Goal: Task Accomplishment & Management: Manage account settings

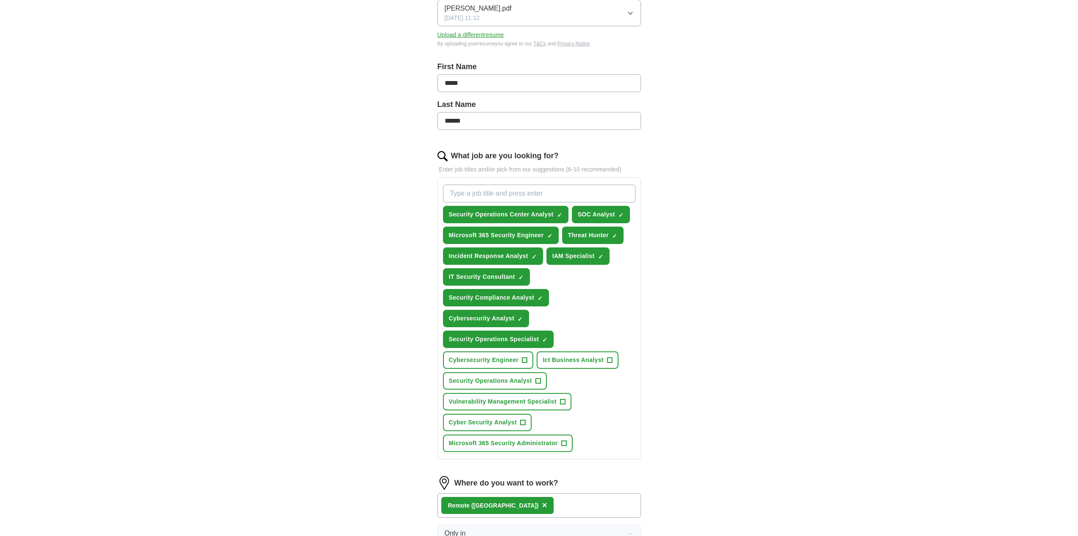
scroll to position [134, 0]
click at [517, 340] on span "Security Operations Specialist" at bounding box center [494, 339] width 90 height 9
click at [509, 423] on span "Cyber Security Analyst" at bounding box center [483, 422] width 68 height 9
click at [485, 274] on span "IT Security Consultant" at bounding box center [482, 277] width 66 height 9
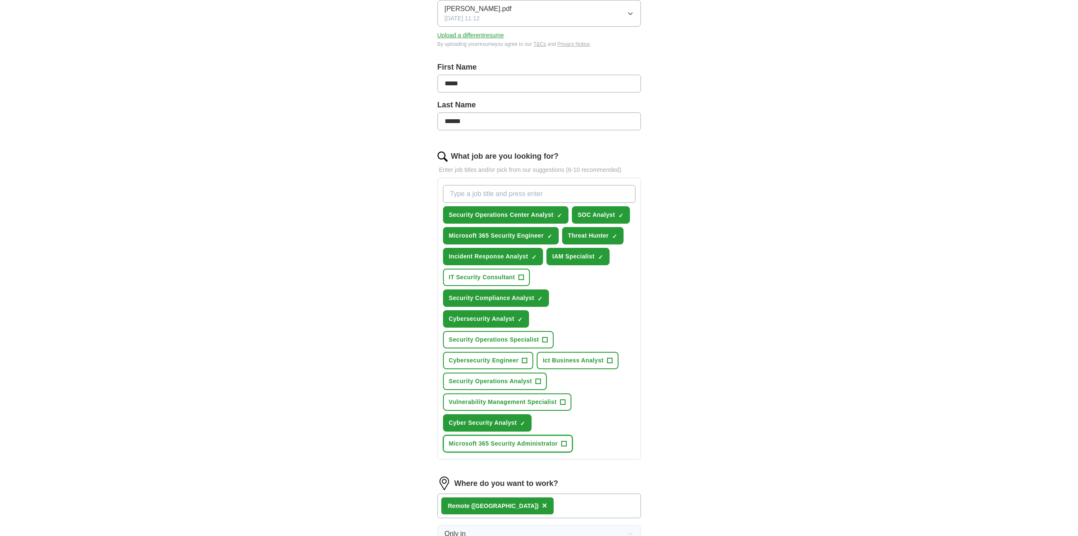
click at [505, 441] on span "Microsoft 365 Security Administrator" at bounding box center [503, 443] width 109 height 9
click at [580, 258] on span "IAM Specialist" at bounding box center [573, 256] width 42 height 9
click at [518, 385] on span "Security Operations Analyst" at bounding box center [490, 381] width 83 height 9
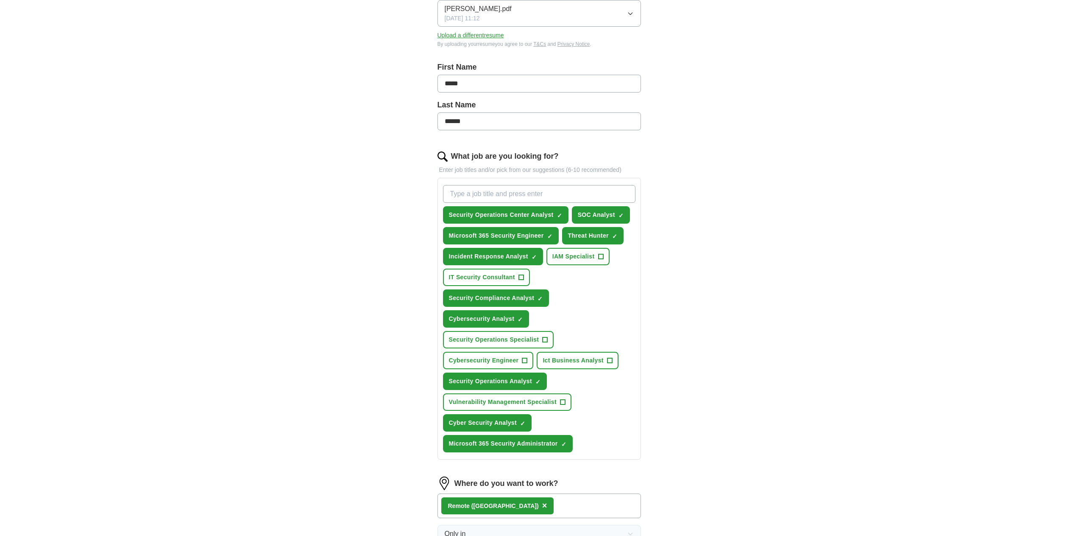
click at [377, 390] on div "ApplyIQ Let ApplyIQ do the hard work of searching and applying for jobs. Just t…" at bounding box center [539, 278] width 543 height 775
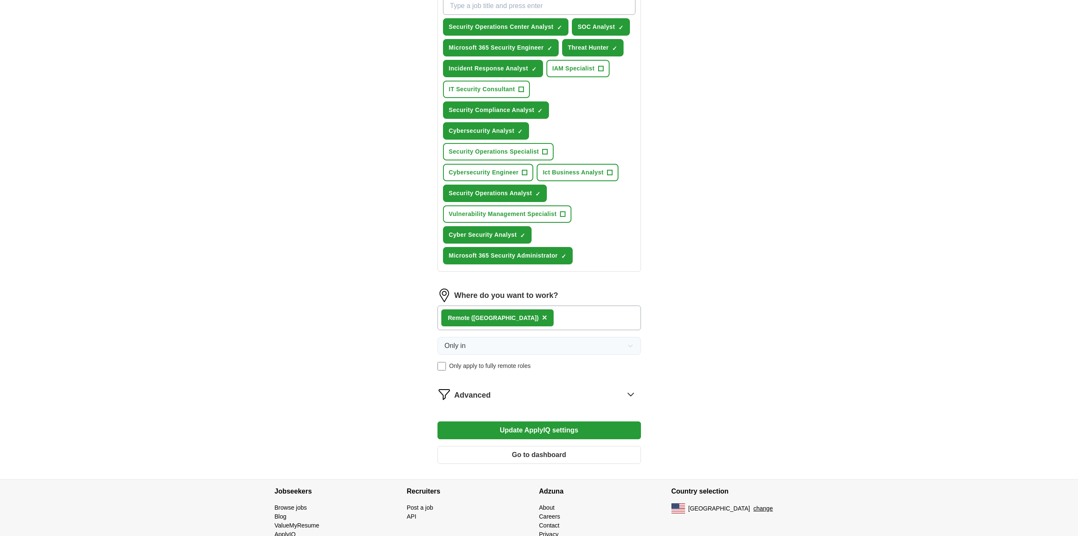
scroll to position [351, 0]
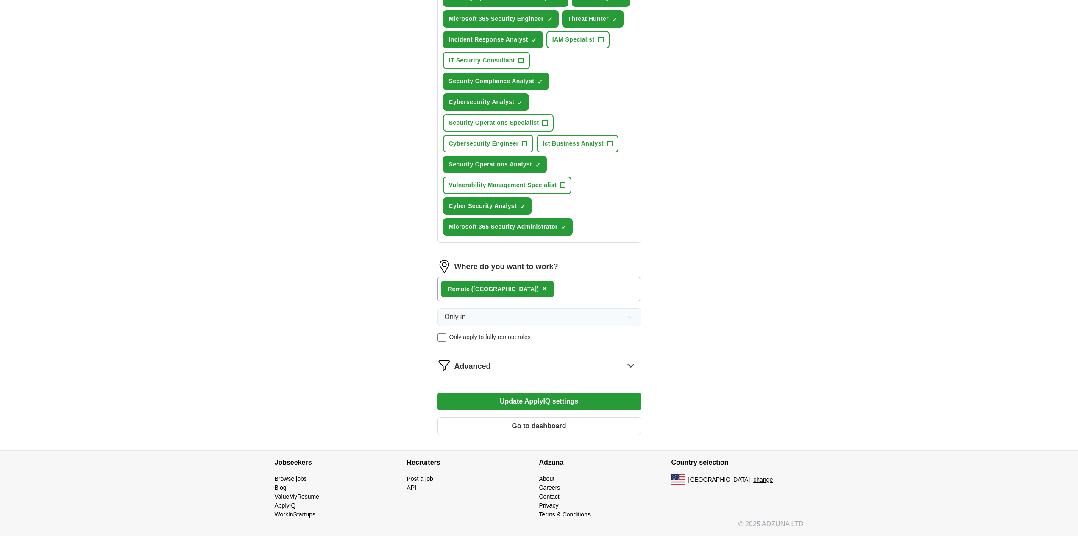
click at [550, 366] on div "Advanced" at bounding box center [548, 365] width 187 height 14
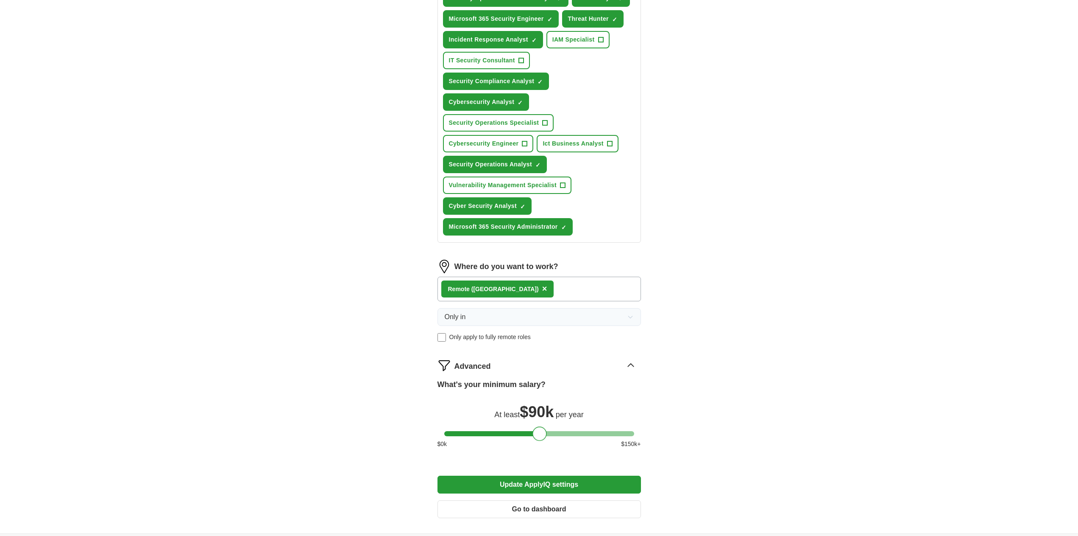
click at [537, 430] on div at bounding box center [540, 433] width 14 height 14
click at [533, 483] on button "Update ApplyIQ settings" at bounding box center [540, 484] width 204 height 18
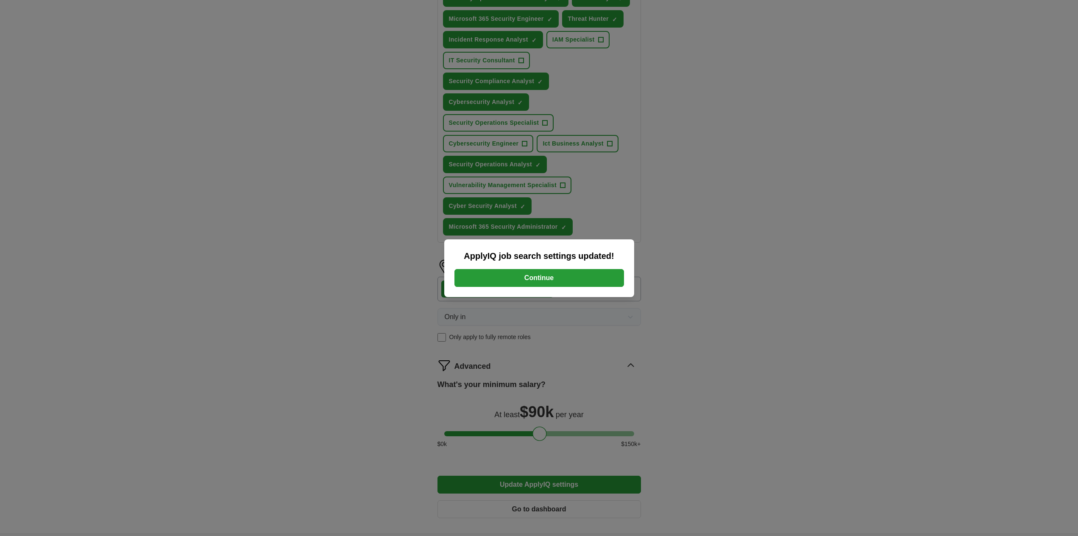
click at [557, 278] on button "Continue" at bounding box center [540, 278] width 170 height 18
